Goal: Information Seeking & Learning: Learn about a topic

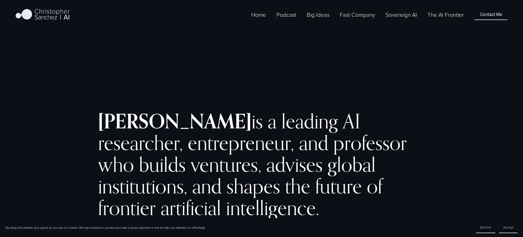
click at [442, 18] on link "The AI Frontier" at bounding box center [445, 14] width 37 height 9
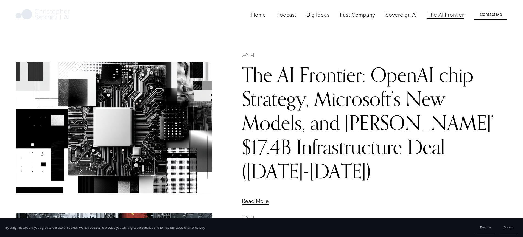
click at [412, 91] on link "The AI Frontier: OpenAI chip Strategy, Microsoft’s New Models, and [PERSON_NAME…" at bounding box center [368, 123] width 252 height 120
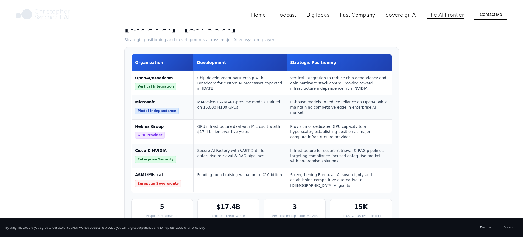
scroll to position [3975, 0]
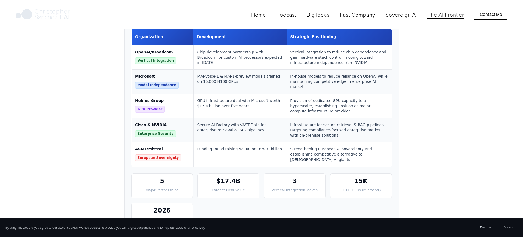
drag, startPoint x: 217, startPoint y: 134, endPoint x: 142, endPoint y: 110, distance: 78.6
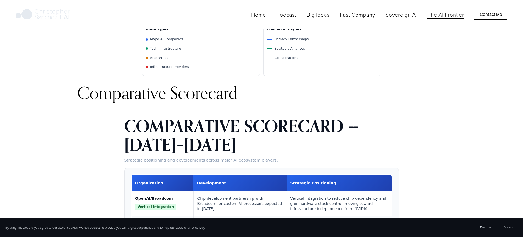
scroll to position [3833, 0]
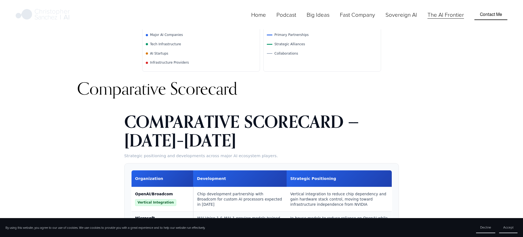
drag, startPoint x: 210, startPoint y: 137, endPoint x: 77, endPoint y: 130, distance: 133.3
copy div "Disclaimer, Methodology & Fact-Checking Protocol – The Frontier AI Not Investme…"
click at [266, 19] on link "Home" at bounding box center [258, 14] width 15 height 9
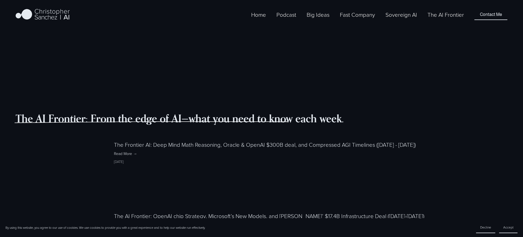
scroll to position [585, 0]
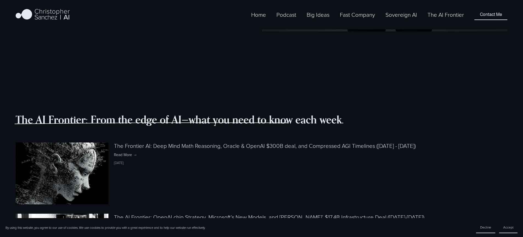
click at [299, 142] on link "The Frontier AI: Deep Mind Math Reasoning, Oracle & OpenAI $300B deal, and Comp…" at bounding box center [265, 146] width 302 height 8
